Goal: Task Accomplishment & Management: Use online tool/utility

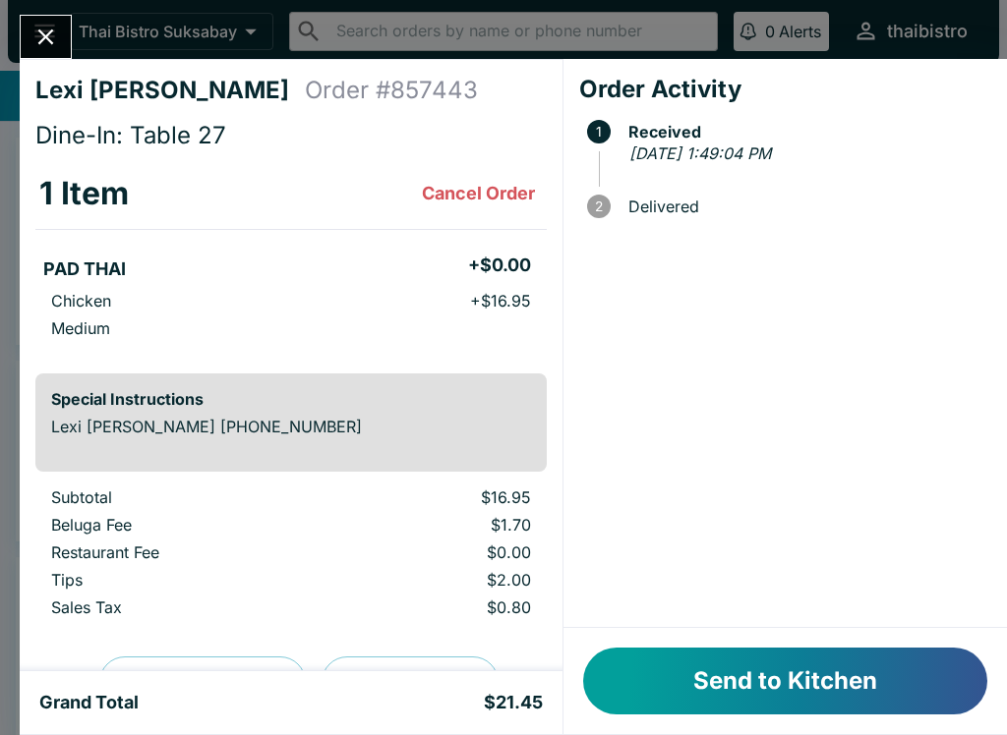
click at [824, 673] on button "Send to Kitchen" at bounding box center [785, 681] width 404 height 67
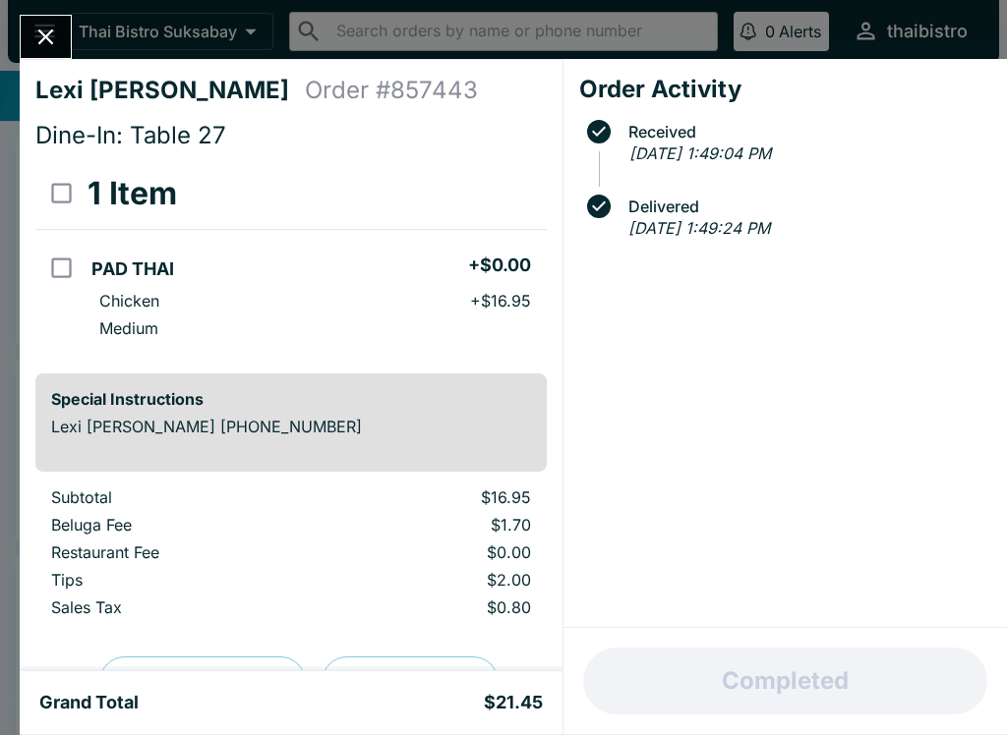
click at [41, 29] on icon "Close" at bounding box center [45, 37] width 27 height 27
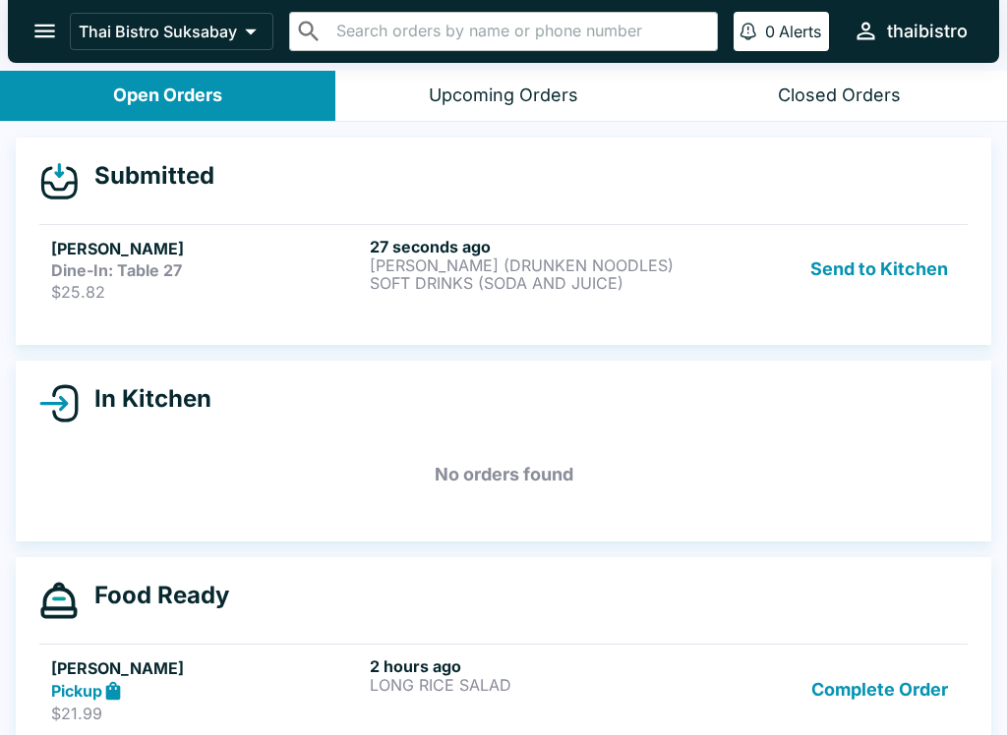
click at [353, 276] on div "Dine-In: Table 27" at bounding box center [206, 271] width 311 height 20
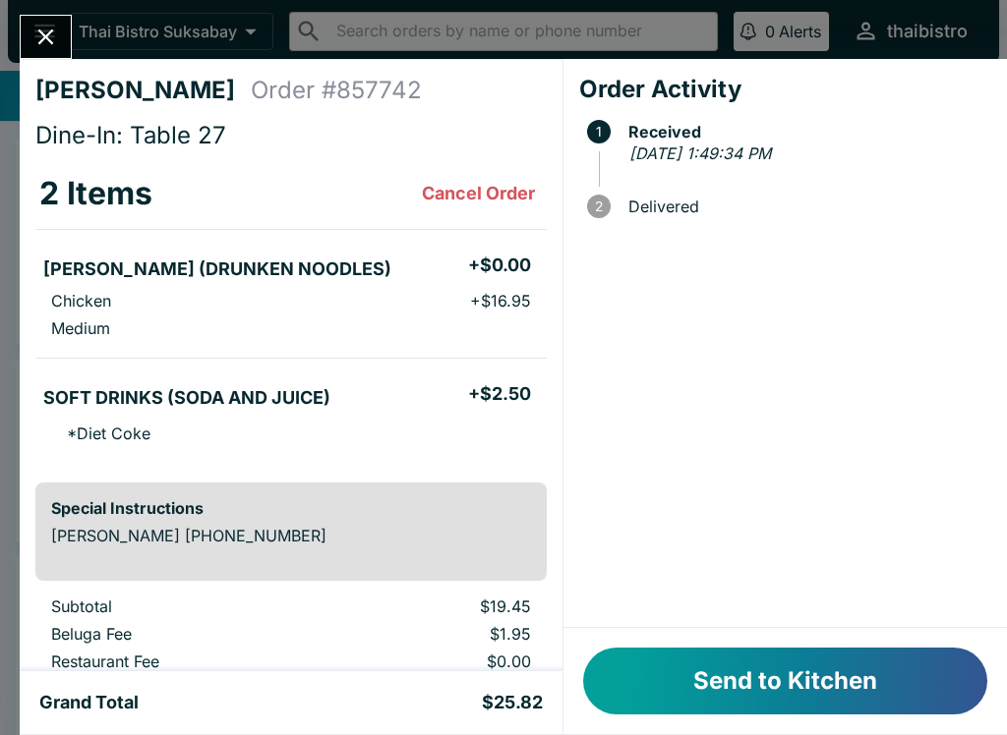
click at [57, 30] on icon "Close" at bounding box center [45, 37] width 27 height 27
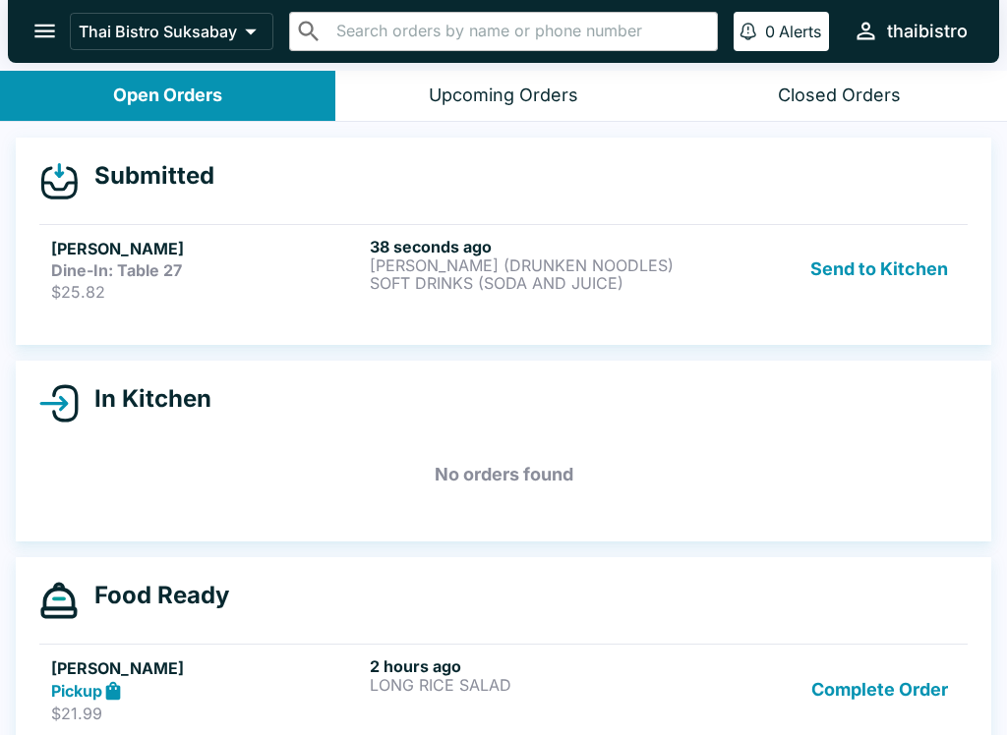
click at [329, 682] on div "Pickup" at bounding box center [206, 691] width 311 height 23
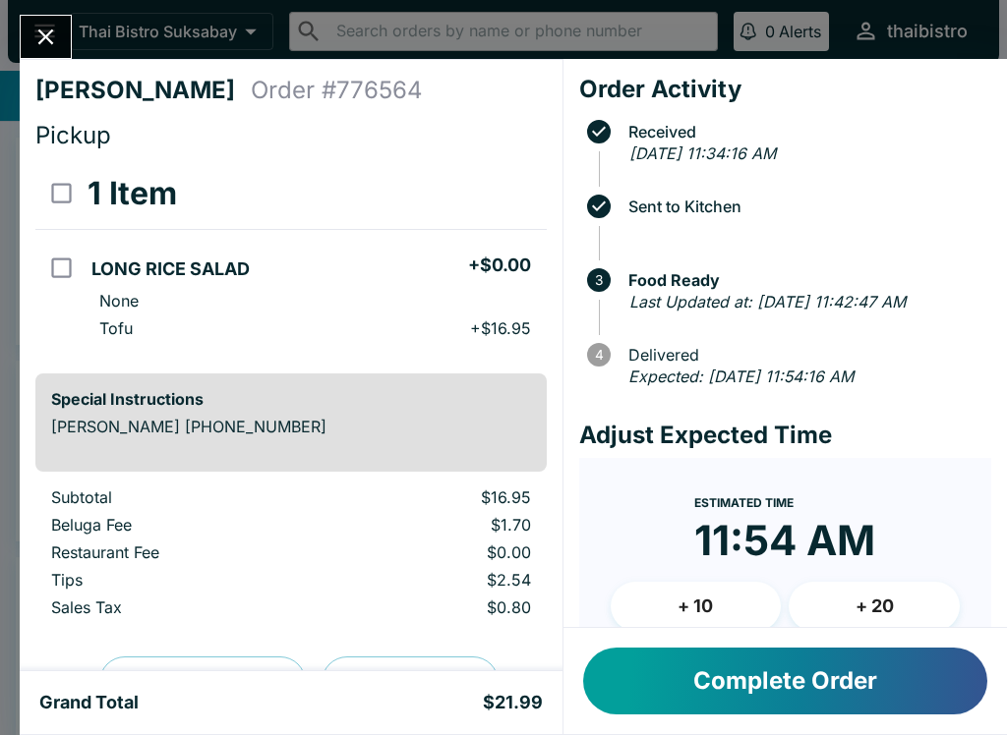
click at [51, 46] on icon "Close" at bounding box center [45, 37] width 27 height 27
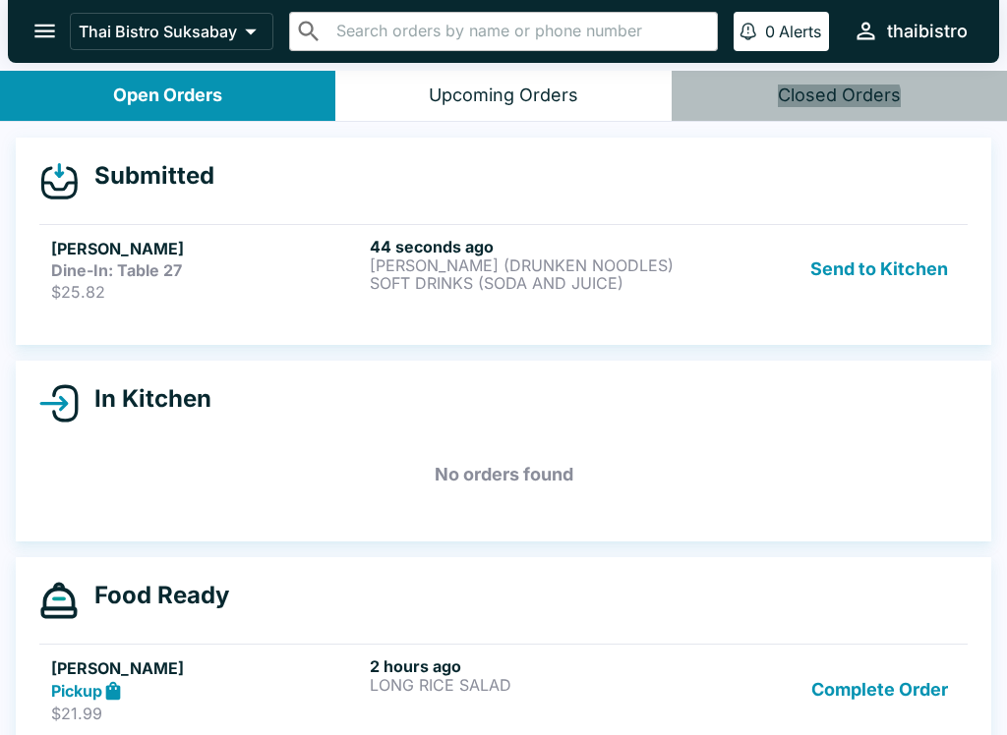
click at [829, 107] on button "Closed Orders" at bounding box center [838, 96] width 335 height 50
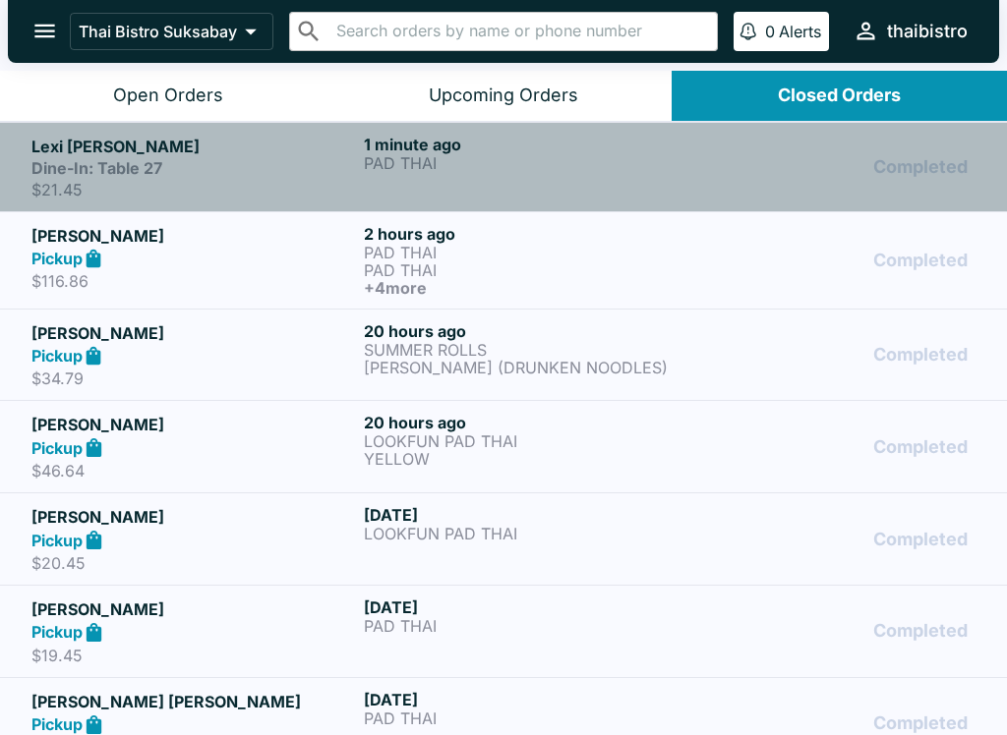
click at [554, 171] on div "1 minute ago PAD THAI" at bounding box center [526, 167] width 324 height 65
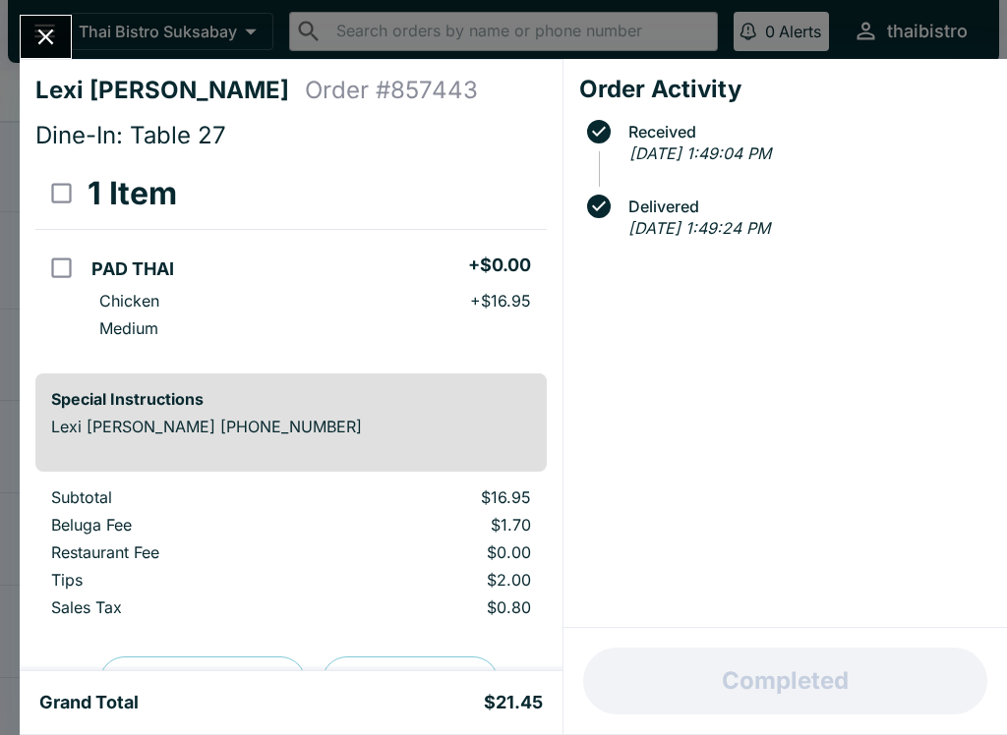
click at [66, 23] on button "Close" at bounding box center [46, 37] width 50 height 42
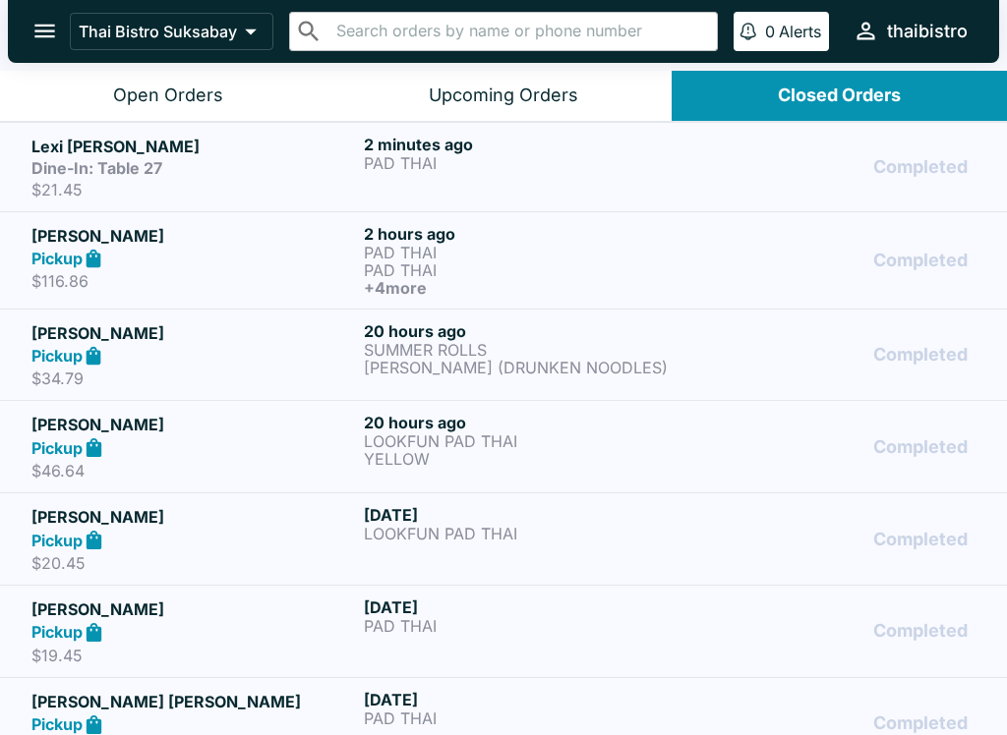
click at [229, 87] on button "Open Orders" at bounding box center [167, 96] width 335 height 50
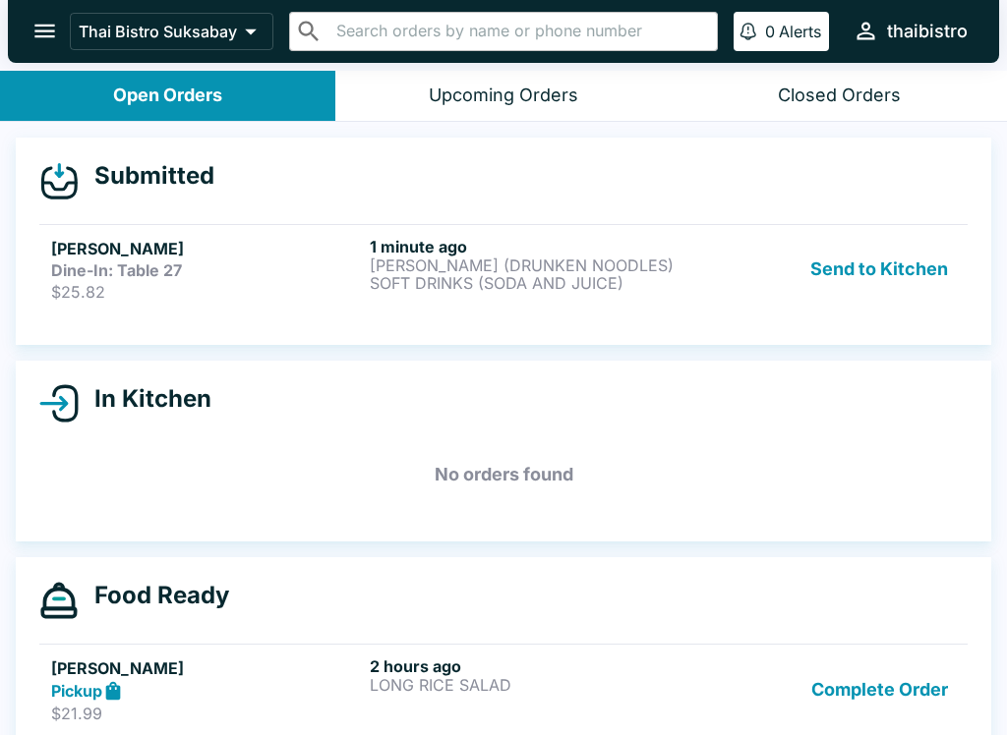
click at [860, 270] on button "Send to Kitchen" at bounding box center [878, 269] width 153 height 65
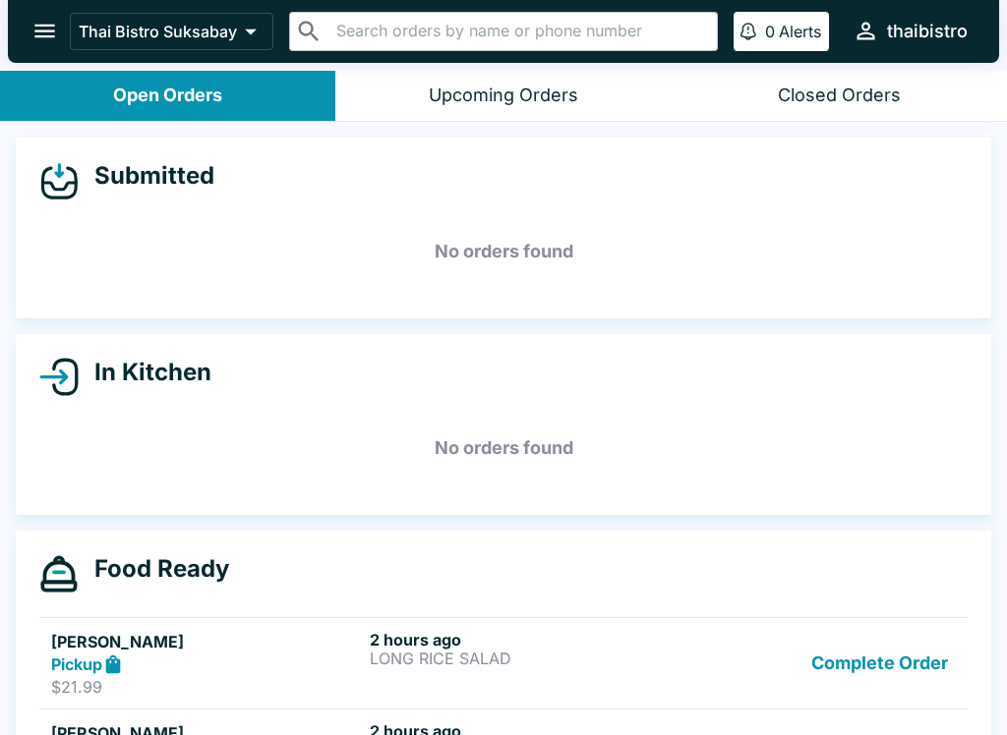
click at [899, 654] on button "Complete Order" at bounding box center [879, 664] width 152 height 68
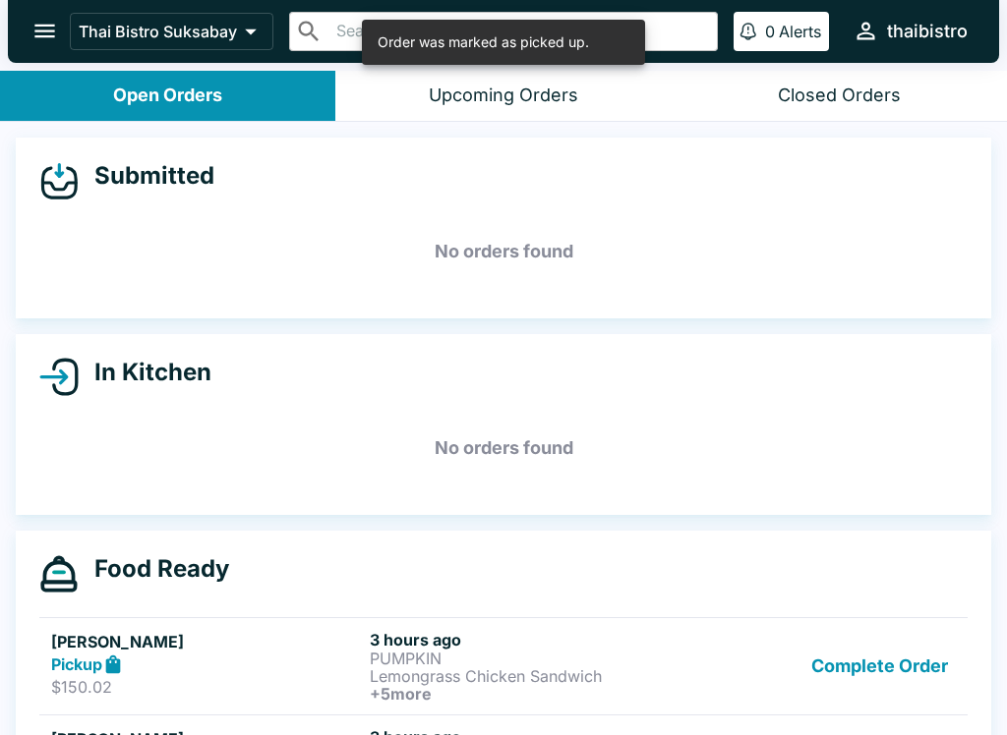
click at [892, 630] on button "Complete Order" at bounding box center [879, 666] width 152 height 73
click at [889, 657] on button "Complete Order" at bounding box center [879, 666] width 152 height 73
